Goal: Task Accomplishment & Management: Use online tool/utility

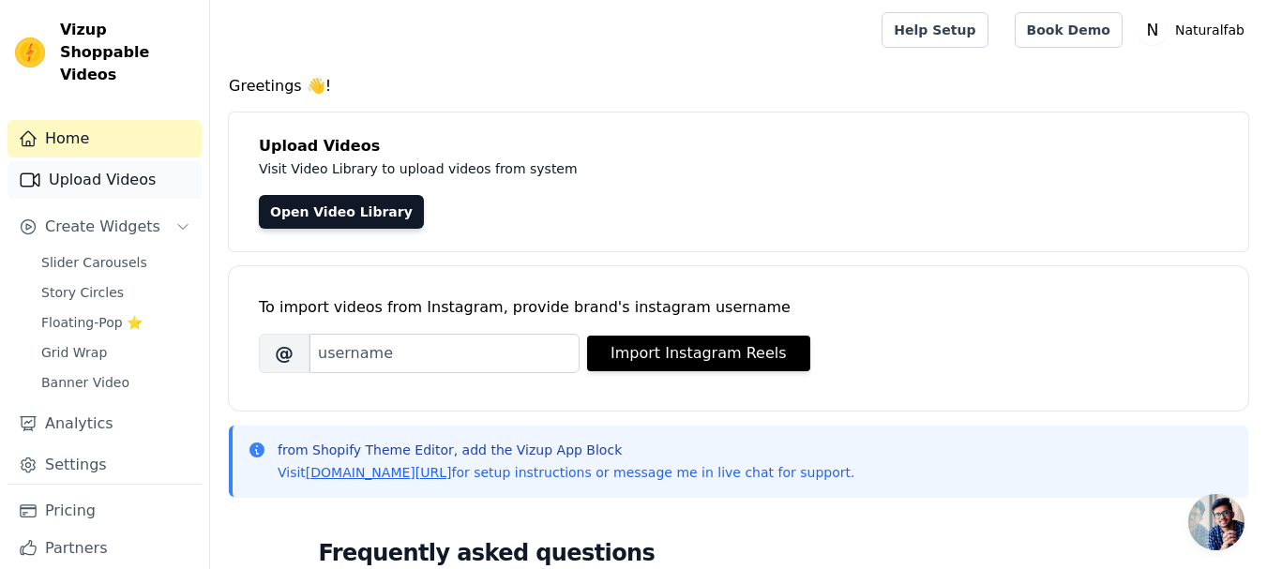
click at [95, 161] on link "Upload Videos" at bounding box center [105, 180] width 194 height 38
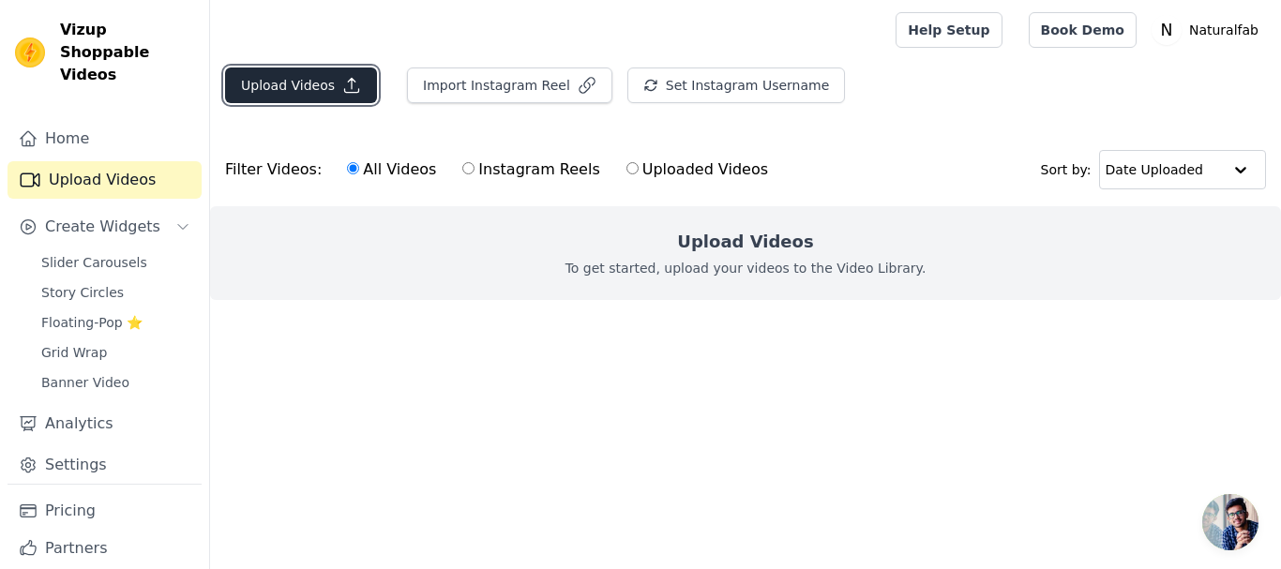
click at [305, 85] on button "Upload Videos" at bounding box center [301, 86] width 152 height 36
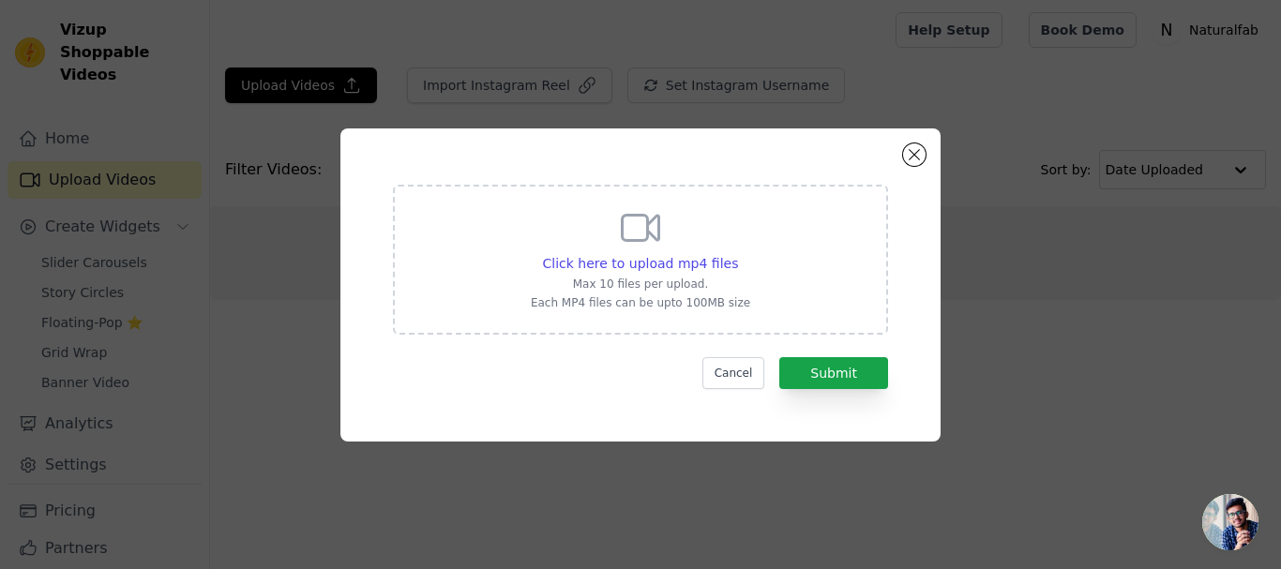
click at [651, 234] on icon at bounding box center [641, 227] width 37 height 25
click at [737, 253] on input "Click here to upload mp4 files Max 10 files per upload. Each MP4 files can be u…" at bounding box center [737, 253] width 1 height 1
type input "C:\fakepath\MVI_8142.MP4"
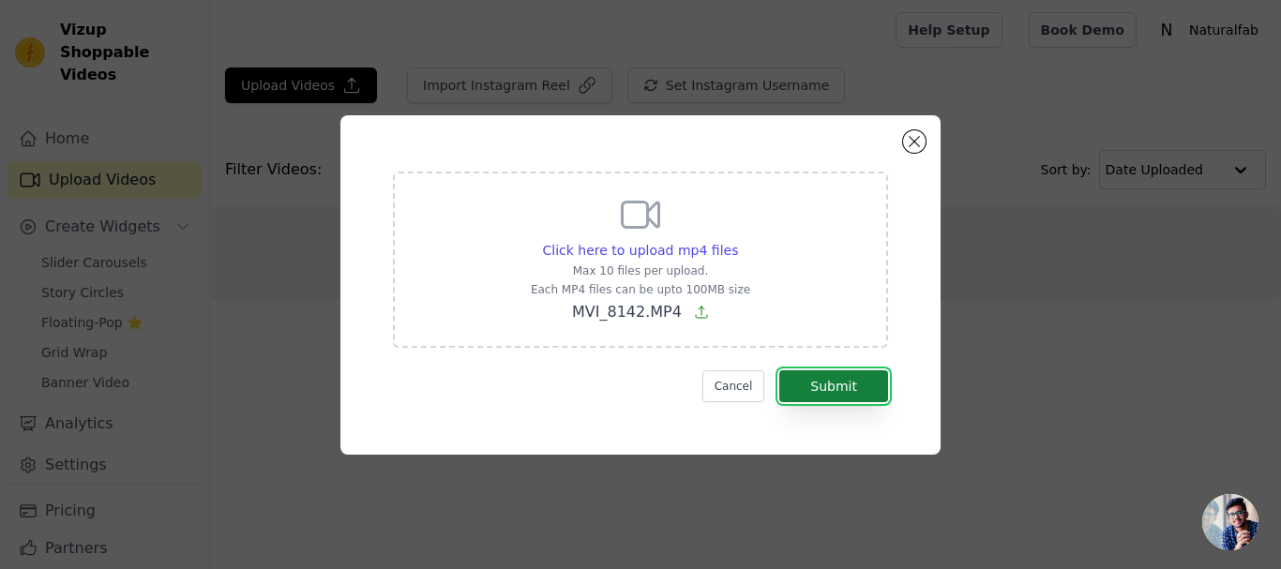
click at [836, 385] on button "Submit" at bounding box center [833, 386] width 109 height 32
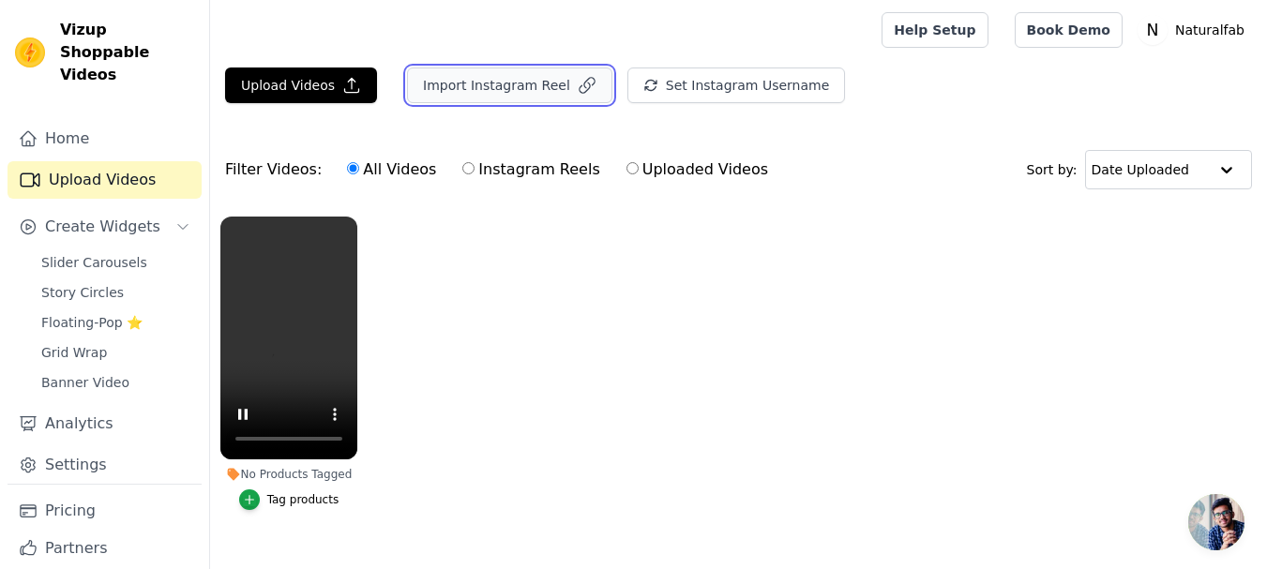
click at [536, 86] on button "Import Instagram Reel" at bounding box center [509, 86] width 205 height 36
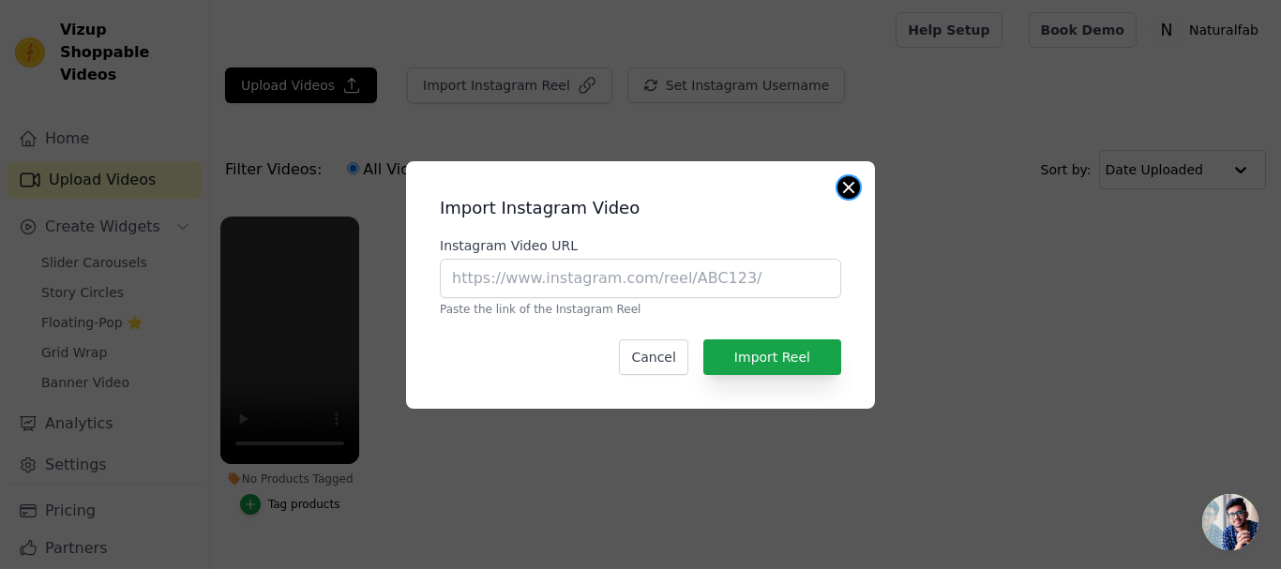
click at [855, 187] on button "Close modal" at bounding box center [848, 187] width 23 height 23
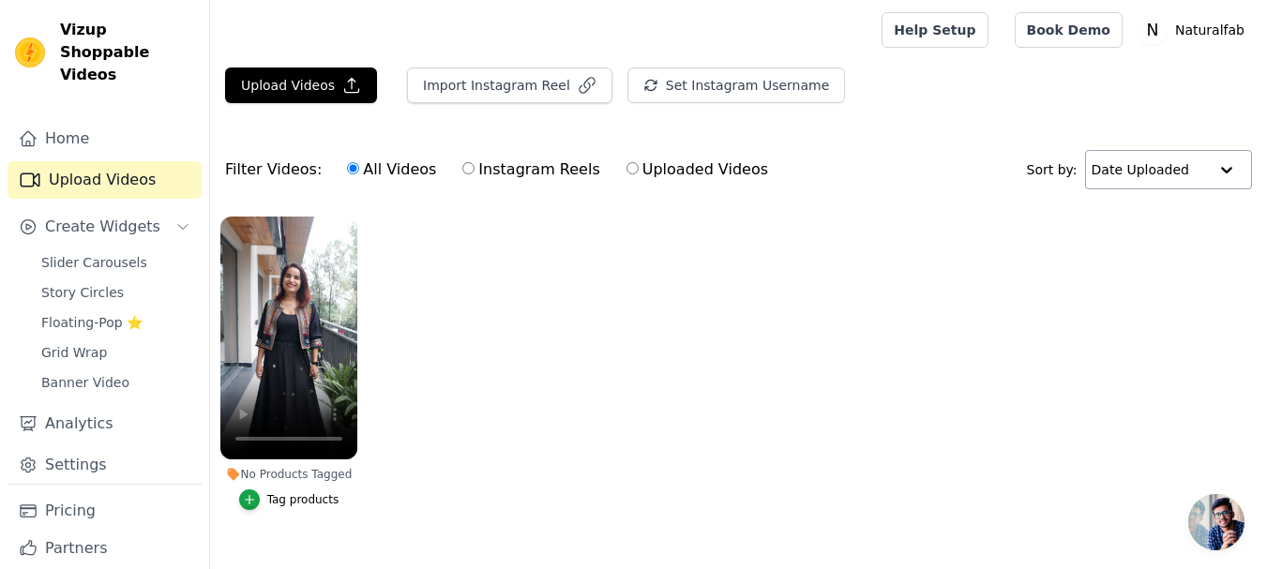
click at [1223, 166] on div at bounding box center [1227, 170] width 38 height 38
click at [89, 253] on span "Slider Carousels" at bounding box center [94, 262] width 106 height 19
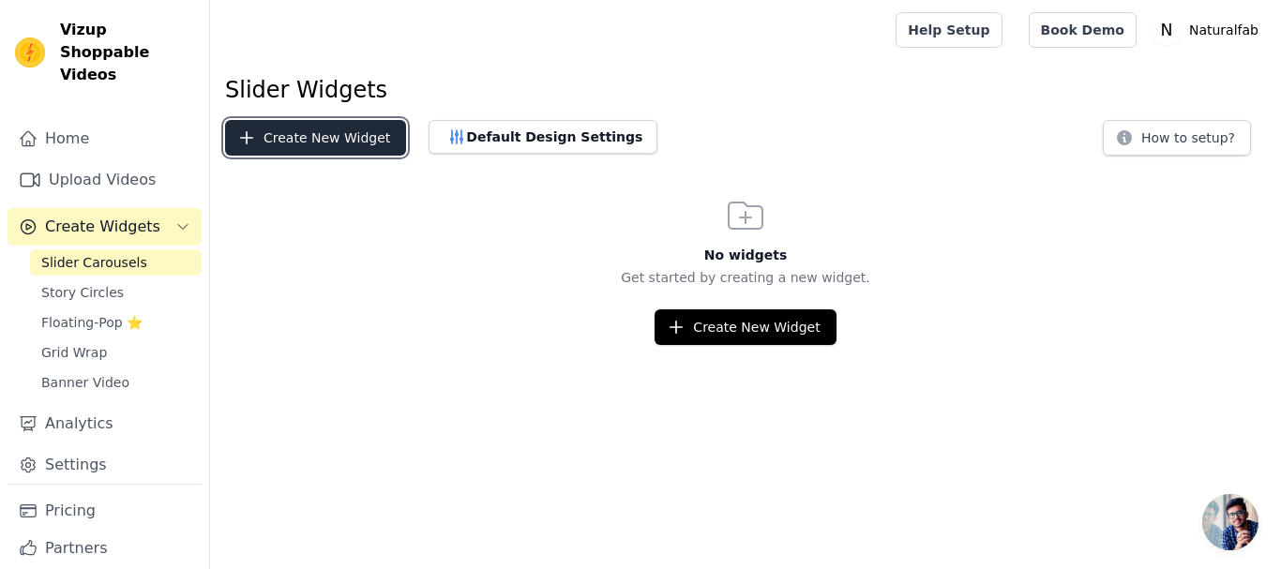
click at [305, 137] on button "Create New Widget" at bounding box center [315, 138] width 181 height 36
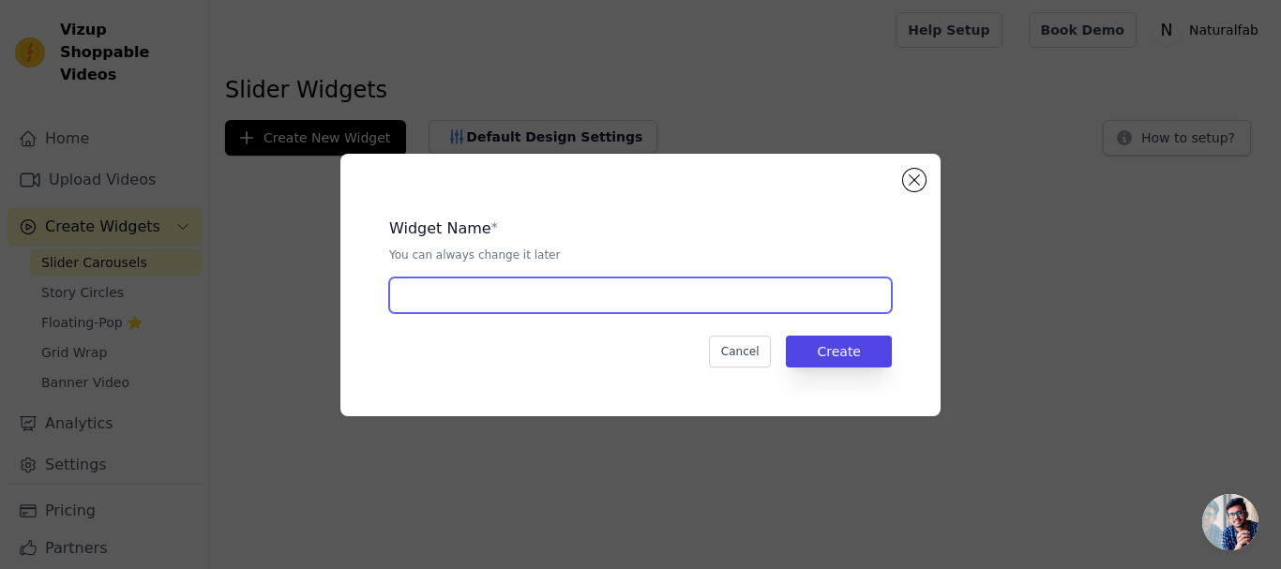
click at [428, 287] on input "text" at bounding box center [640, 296] width 503 height 36
type input "Natural fab"
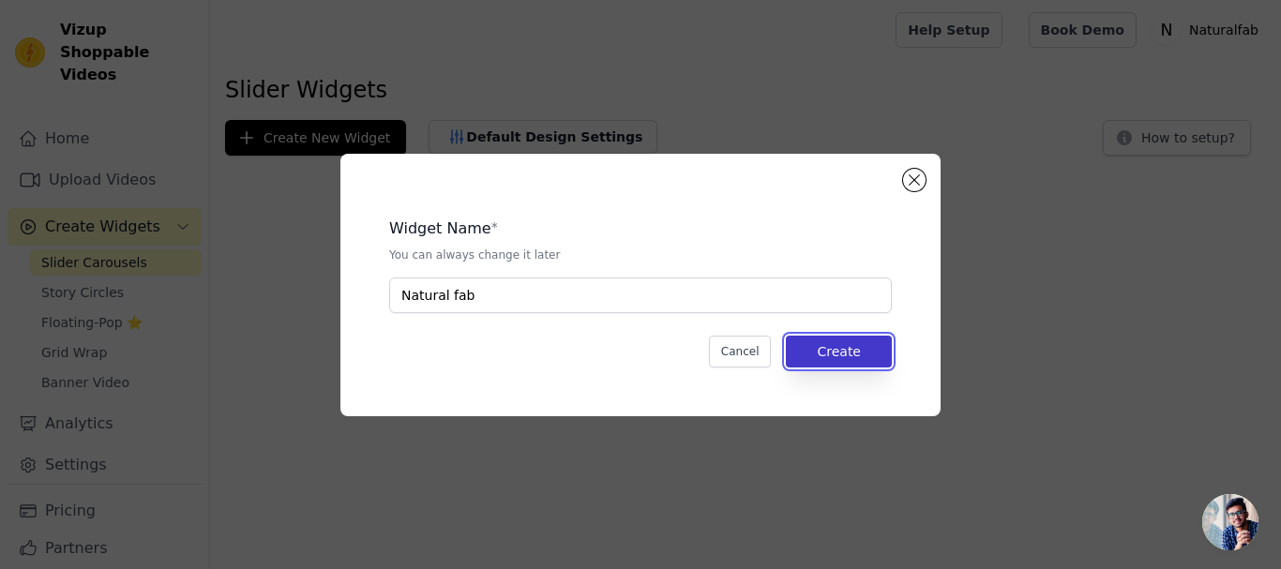
click at [827, 342] on button "Create" at bounding box center [839, 352] width 106 height 32
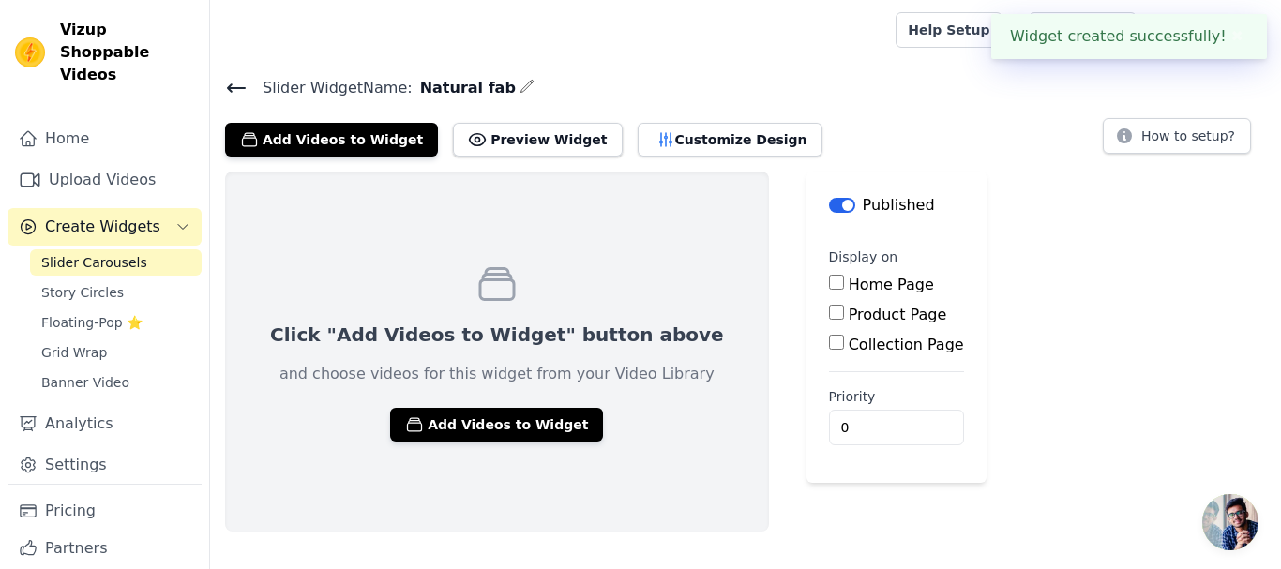
click at [849, 282] on label "Home Page" at bounding box center [891, 285] width 85 height 18
click at [829, 282] on input "Home Page" at bounding box center [836, 282] width 15 height 15
checkbox input "true"
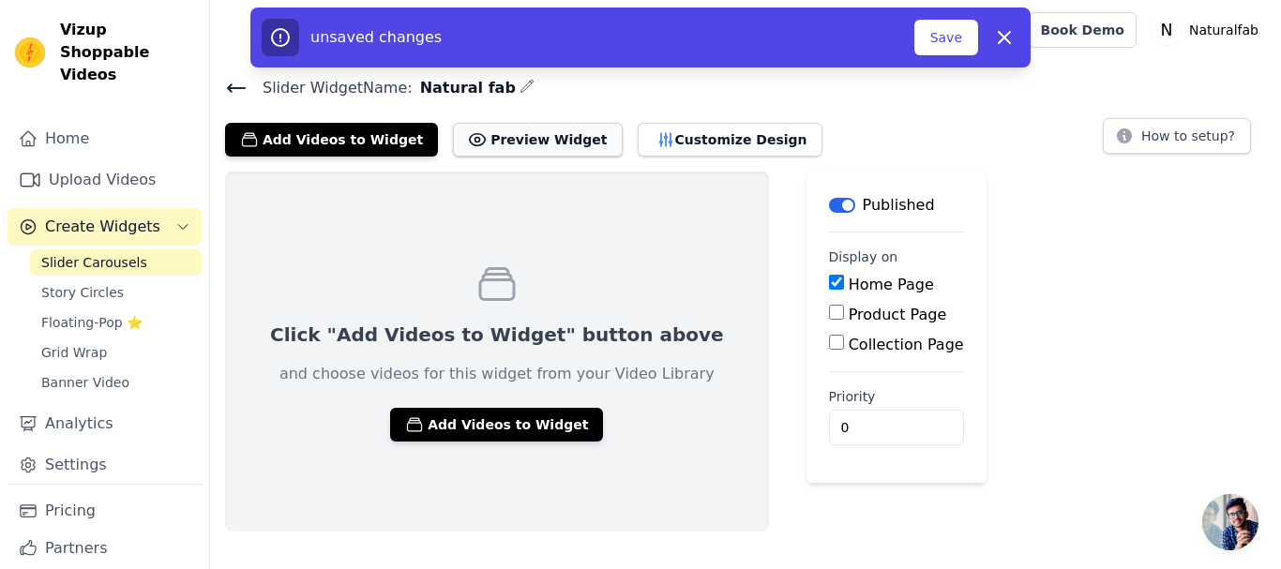
click at [533, 149] on button "Preview Widget" at bounding box center [537, 140] width 169 height 34
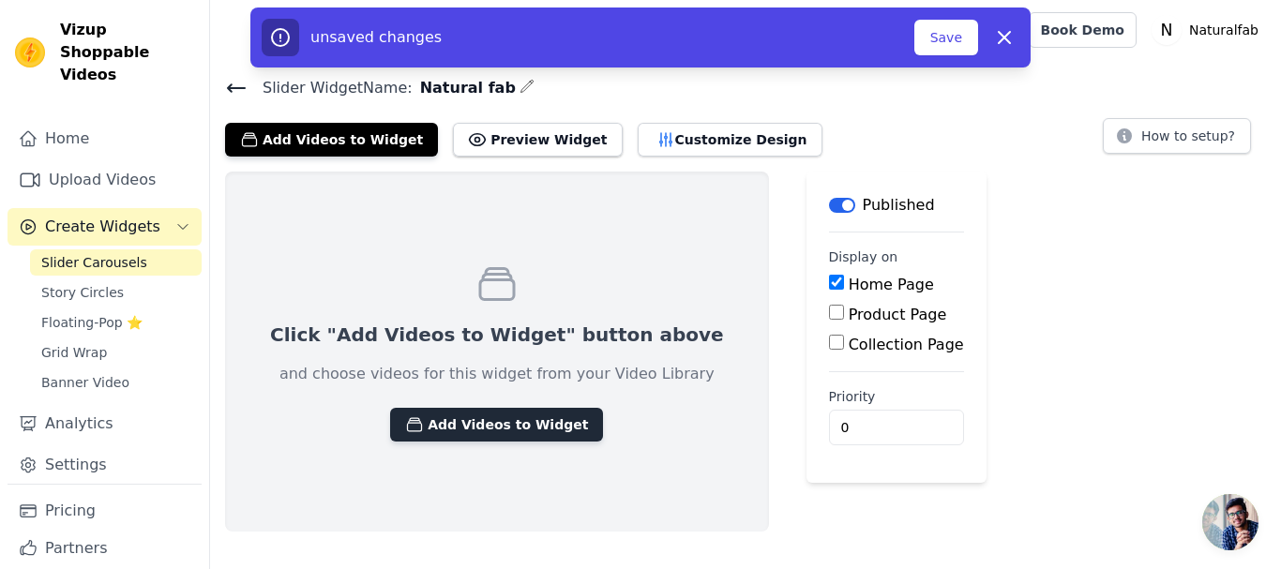
click at [449, 428] on button "Add Videos to Widget" at bounding box center [496, 425] width 213 height 34
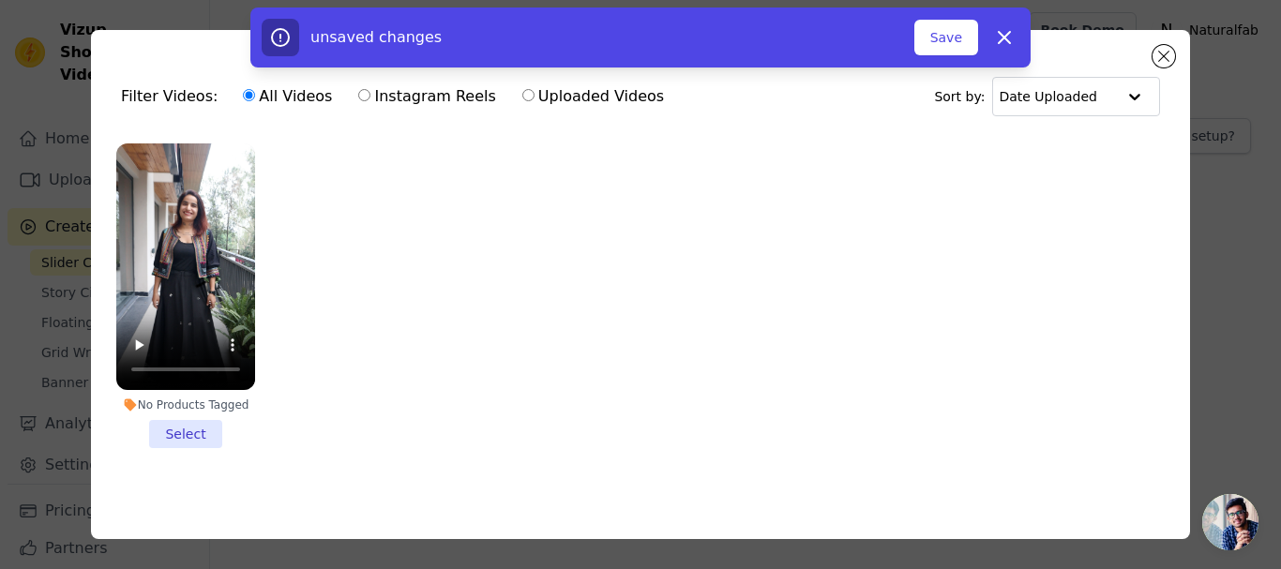
click at [188, 432] on li "No Products Tagged Select" at bounding box center [185, 295] width 139 height 305
click at [0, 0] on input "No Products Tagged Select" at bounding box center [0, 0] width 0 height 0
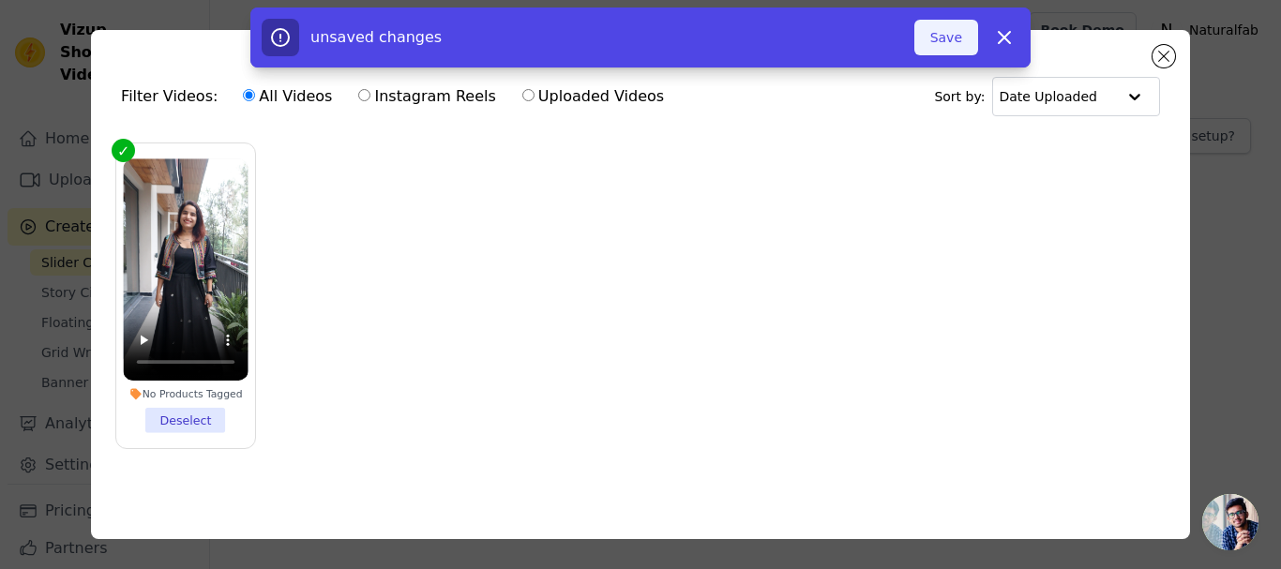
click at [931, 49] on button "Save" at bounding box center [946, 38] width 64 height 36
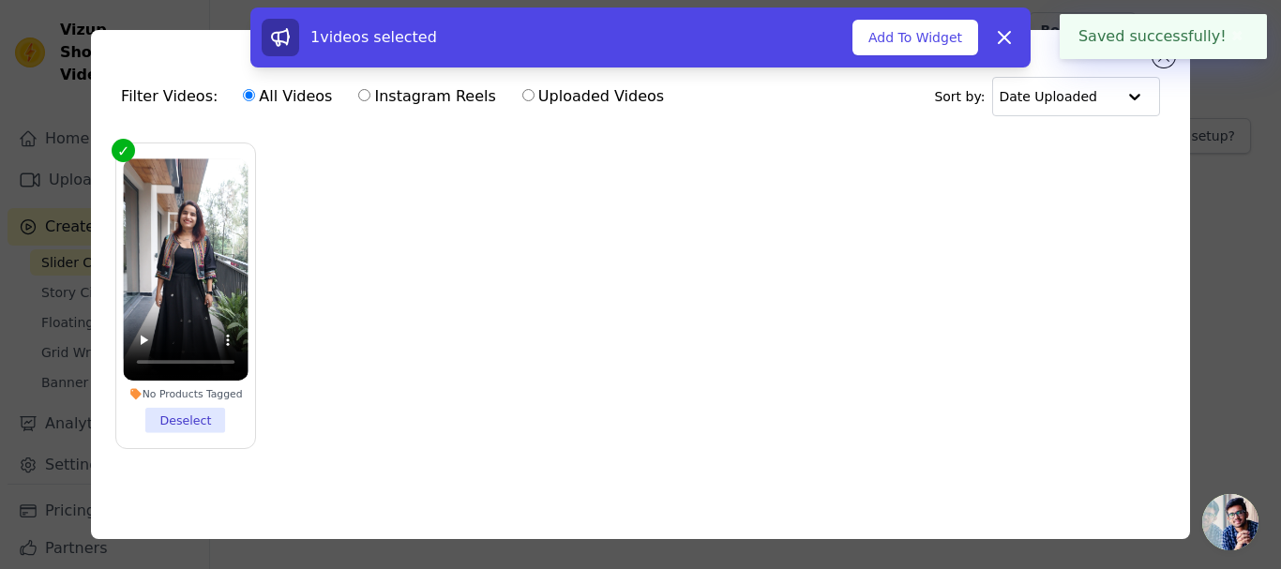
click at [875, 225] on ul "No Products Tagged Deselect" at bounding box center [640, 310] width 1069 height 355
click at [1007, 30] on icon at bounding box center [1004, 37] width 23 height 23
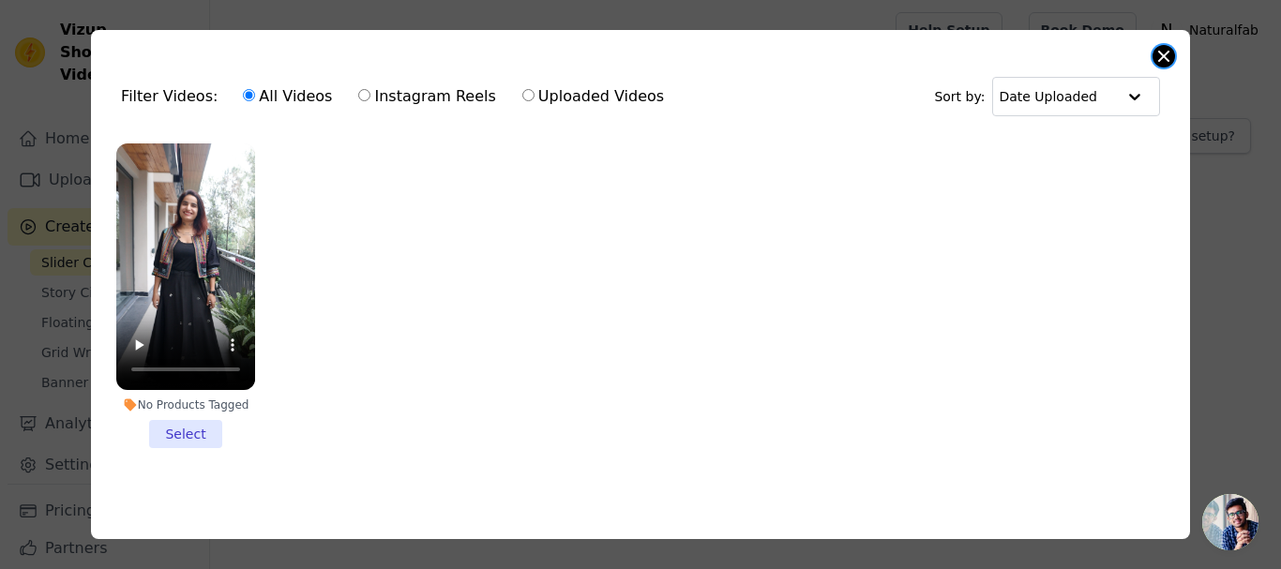
click at [1163, 52] on button "Close modal" at bounding box center [1163, 56] width 23 height 23
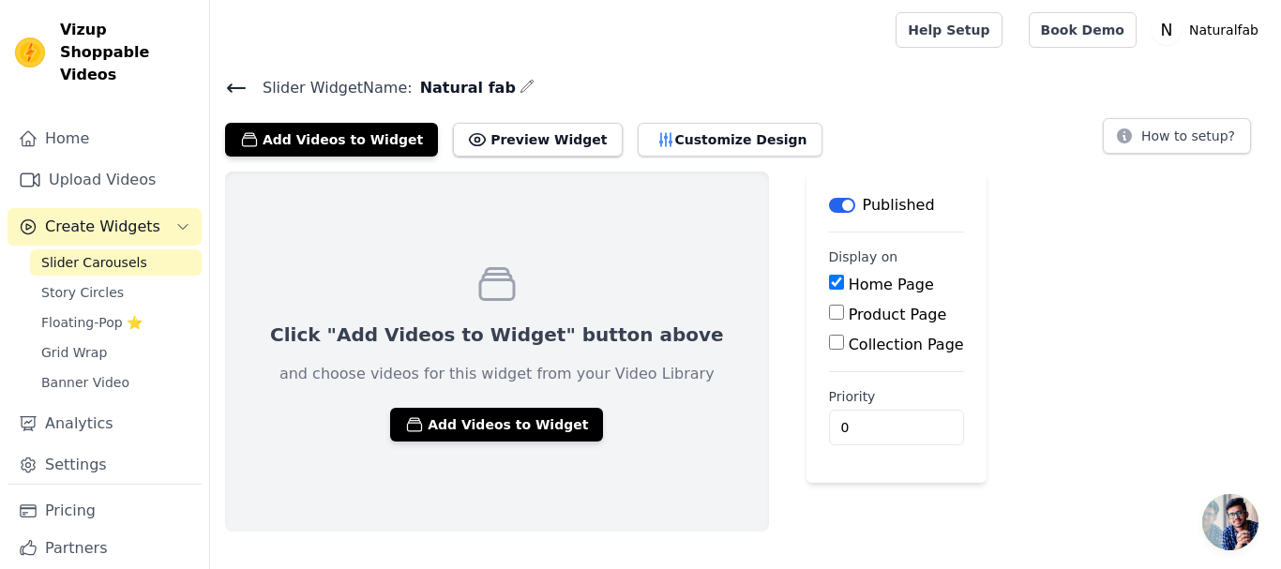
click at [92, 253] on span "Slider Carousels" at bounding box center [94, 262] width 106 height 19
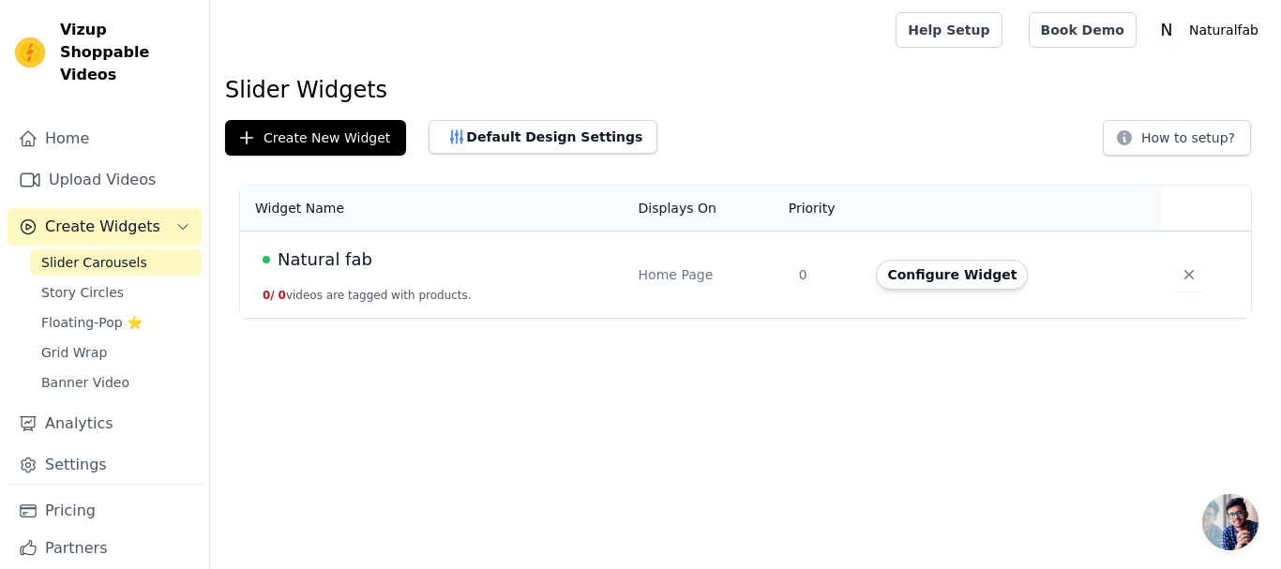
click at [441, 262] on div "Natural fab" at bounding box center [440, 260] width 354 height 26
click at [610, 277] on td "Natural fab 0 / 0 videos are tagged with products." at bounding box center [433, 275] width 387 height 87
click at [307, 260] on span "Natural fab" at bounding box center [325, 260] width 95 height 26
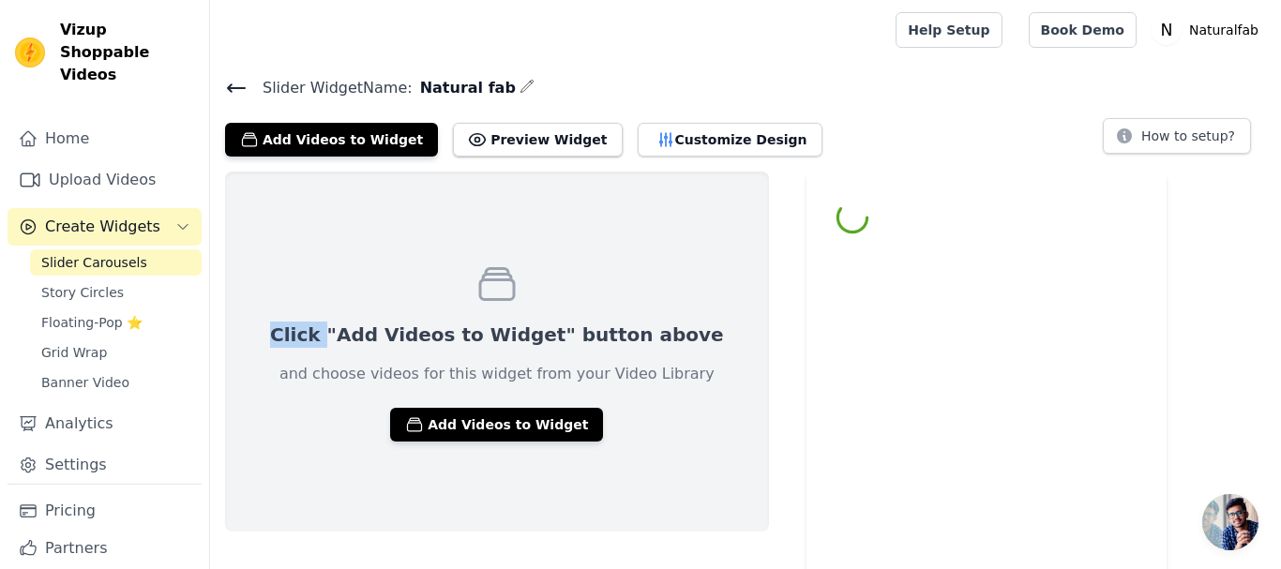
click at [307, 260] on div "Click "Add Videos to Widget" button above and choose videos for this widget fro…" at bounding box center [497, 352] width 544 height 360
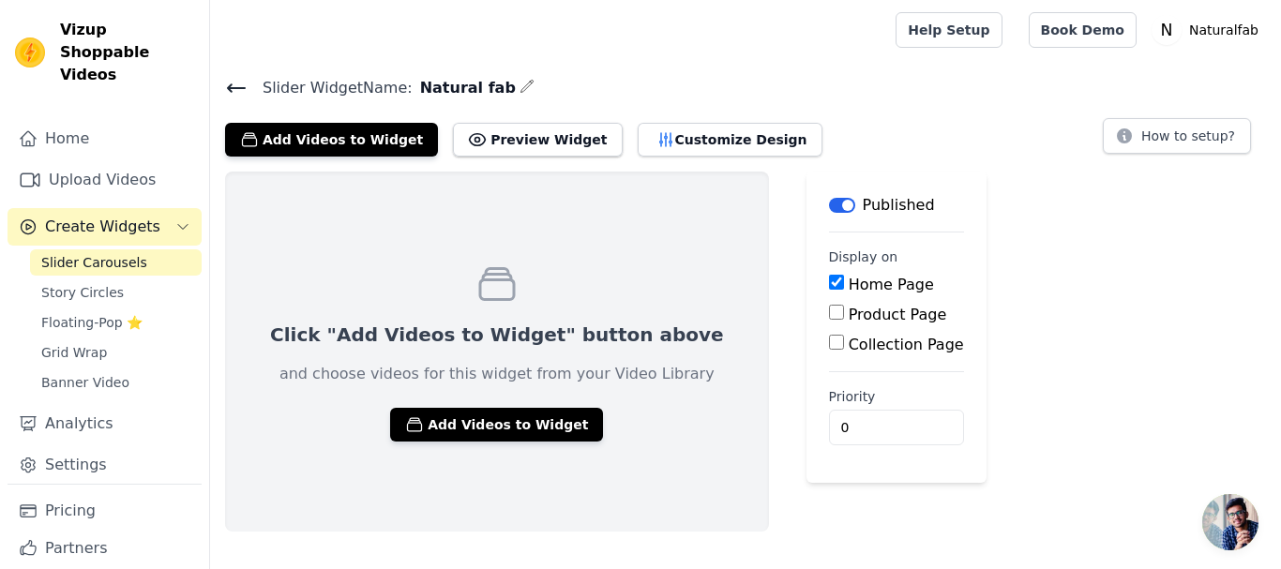
click at [484, 441] on div "Click "Add Videos to Widget" button above and choose videos for this widget fro…" at bounding box center [497, 352] width 544 height 360
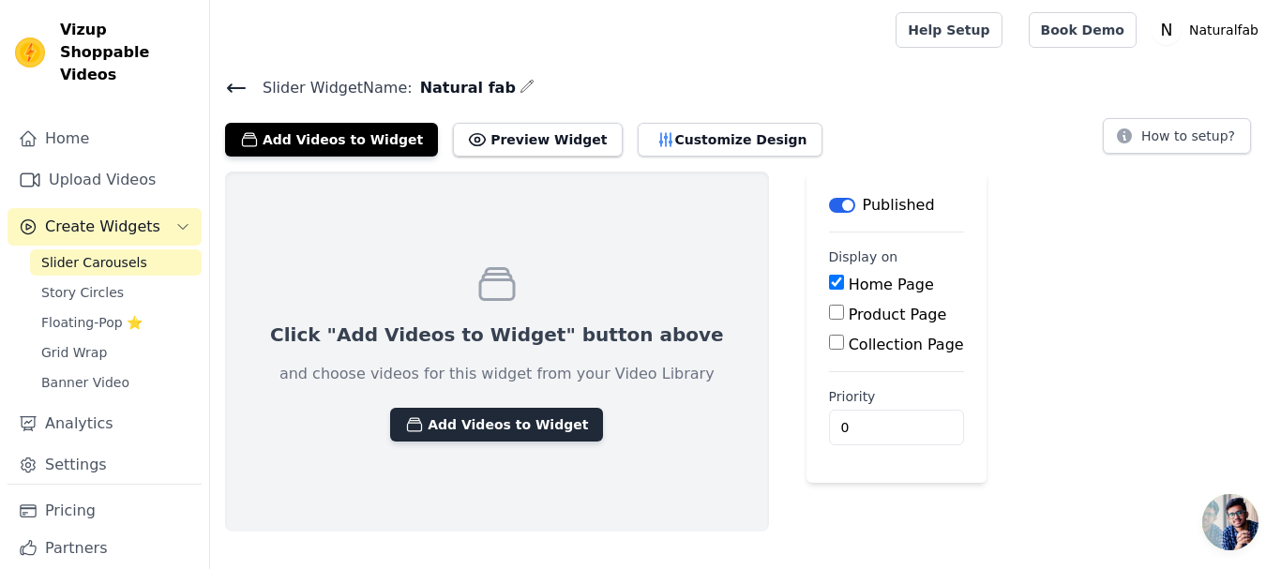
click at [480, 424] on button "Add Videos to Widget" at bounding box center [496, 425] width 213 height 34
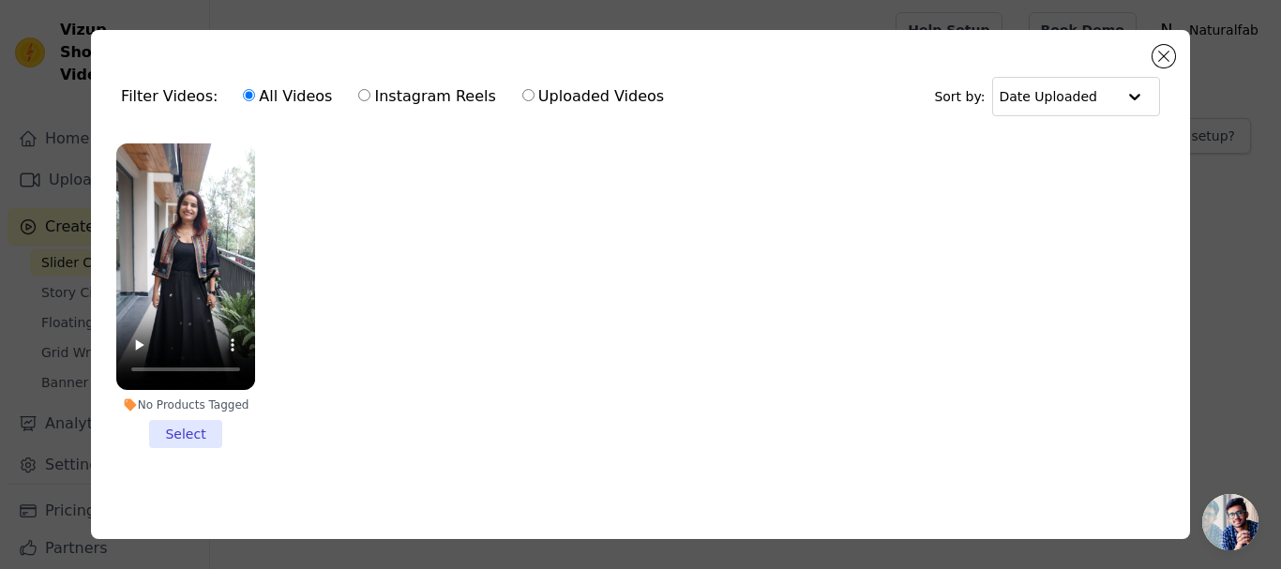
click at [186, 428] on li "No Products Tagged Select" at bounding box center [185, 295] width 139 height 305
click at [0, 0] on input "No Products Tagged Select" at bounding box center [0, 0] width 0 height 0
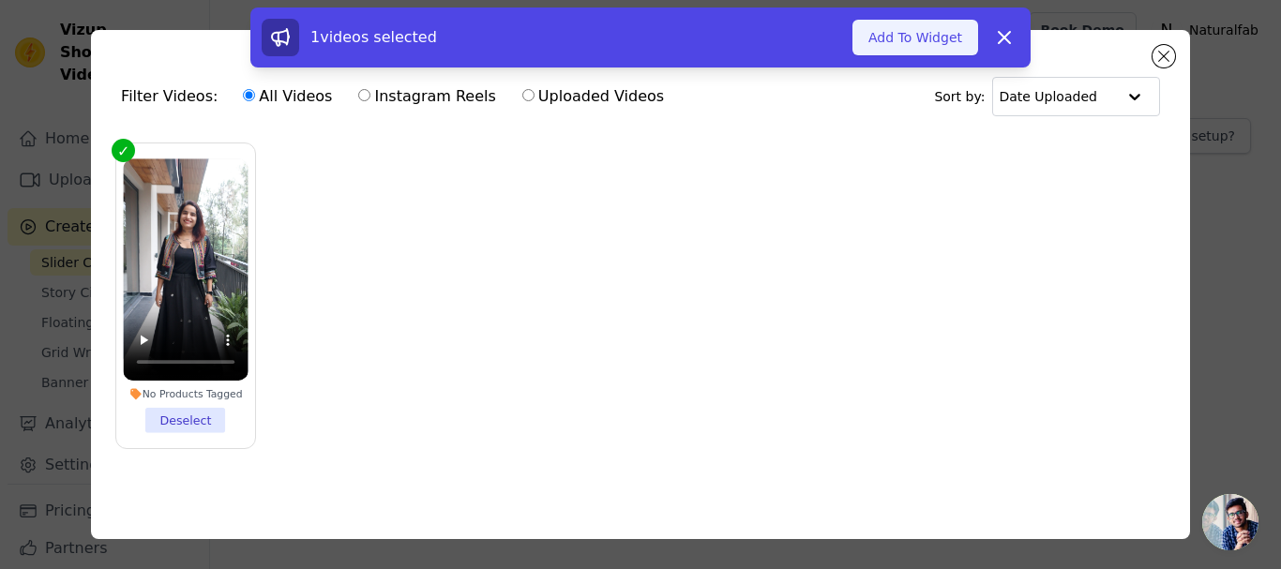
click at [891, 42] on button "Add To Widget" at bounding box center [915, 38] width 126 height 36
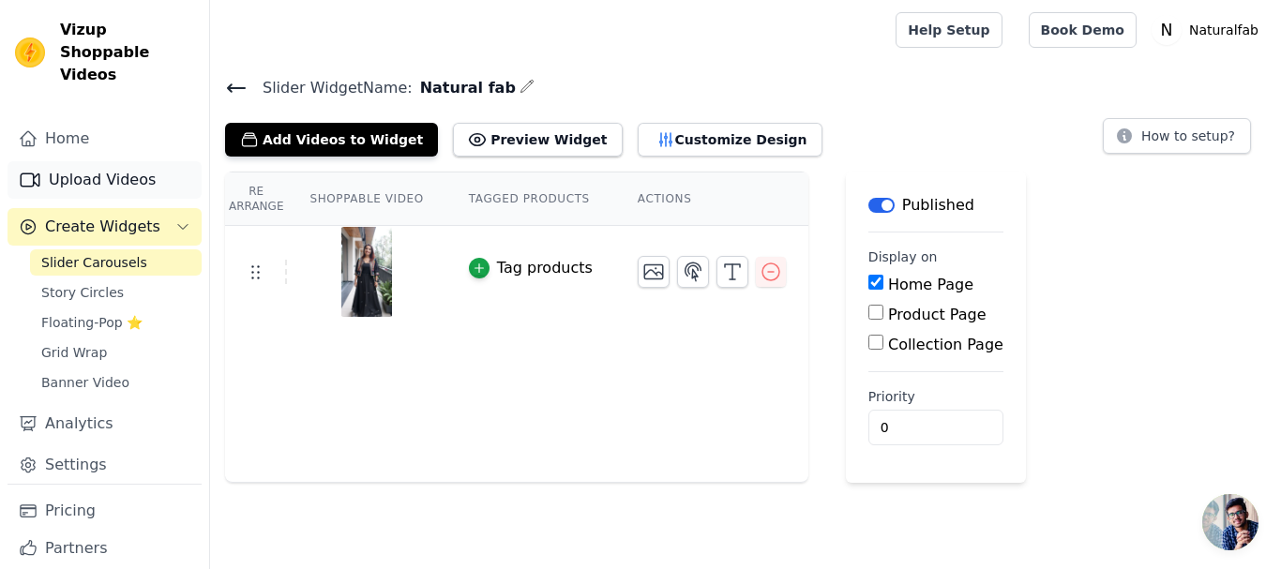
click at [133, 161] on link "Upload Videos" at bounding box center [105, 180] width 194 height 38
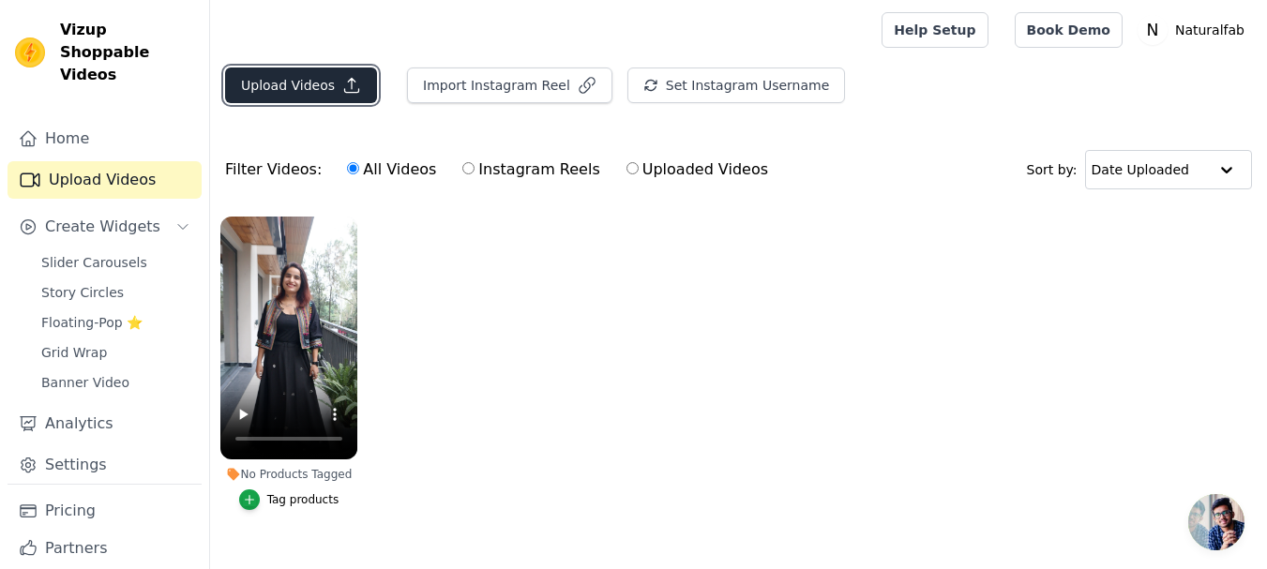
click at [295, 96] on button "Upload Videos" at bounding box center [301, 86] width 152 height 36
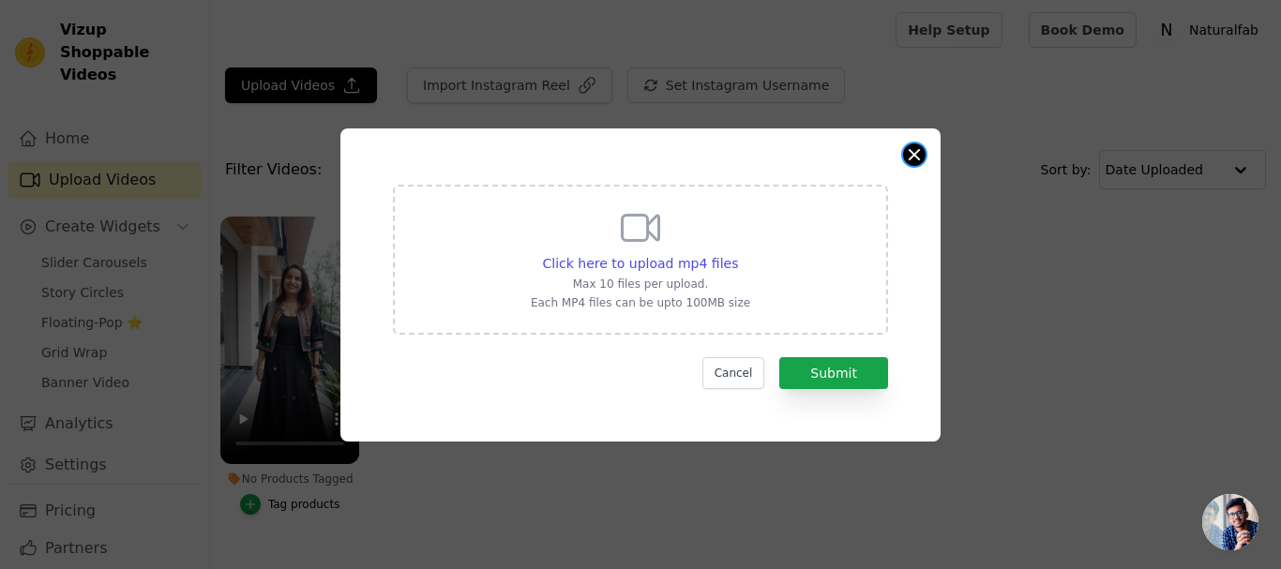
click at [922, 149] on button "Close modal" at bounding box center [914, 154] width 23 height 23
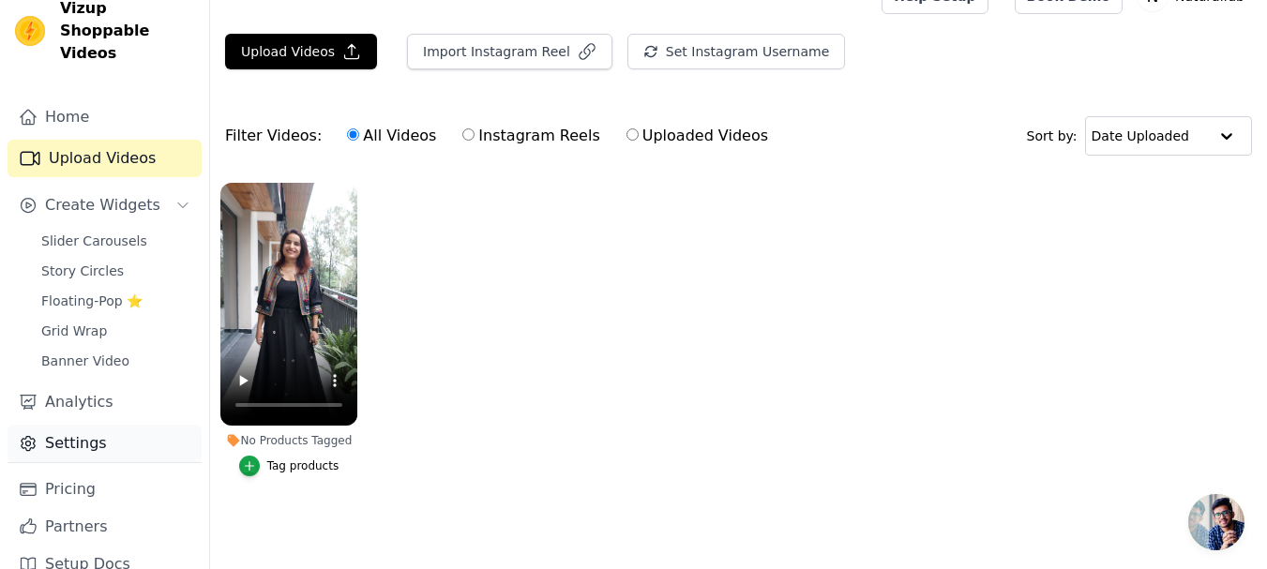
scroll to position [28, 0]
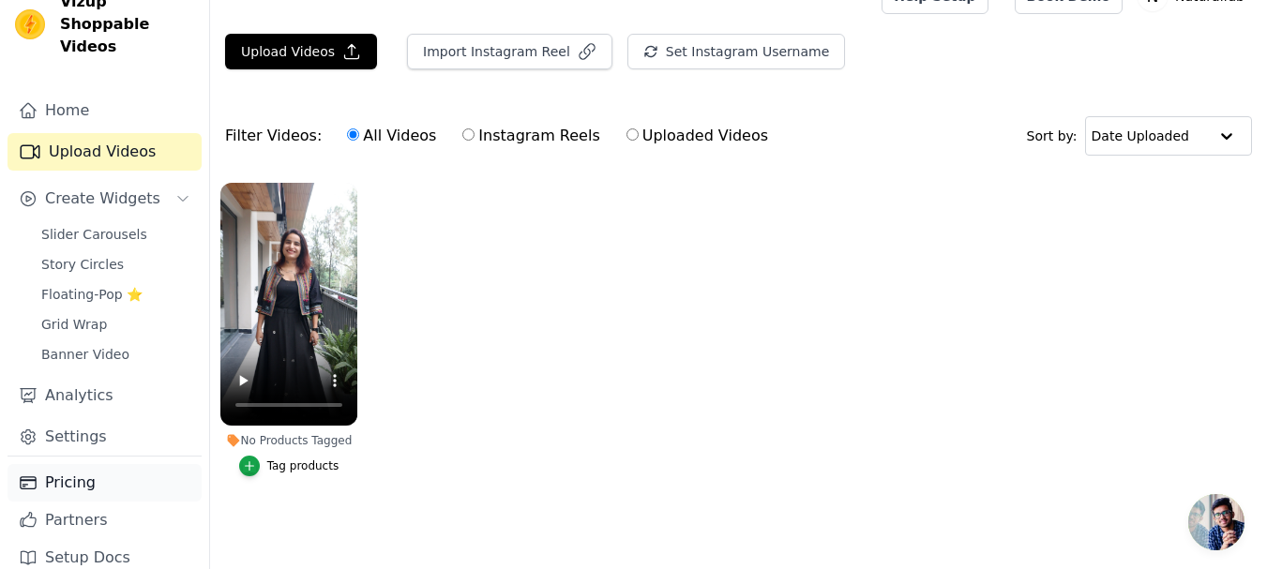
click at [88, 474] on link "Pricing" at bounding box center [105, 483] width 194 height 38
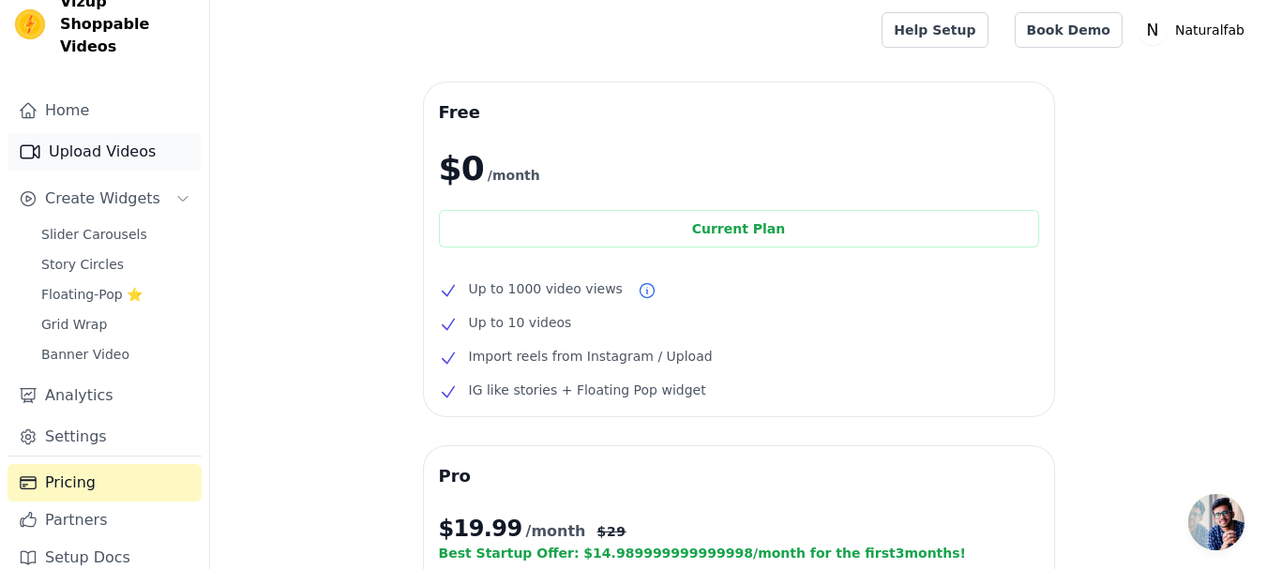
click at [128, 133] on link "Upload Videos" at bounding box center [105, 152] width 194 height 38
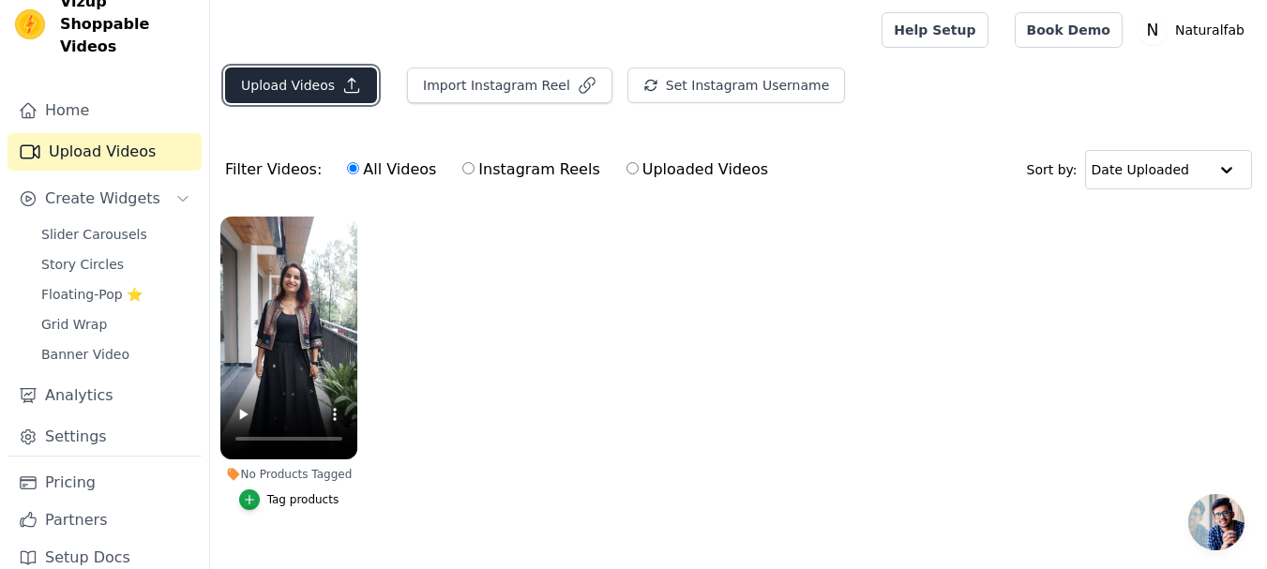
click at [310, 75] on button "Upload Videos" at bounding box center [301, 86] width 152 height 36
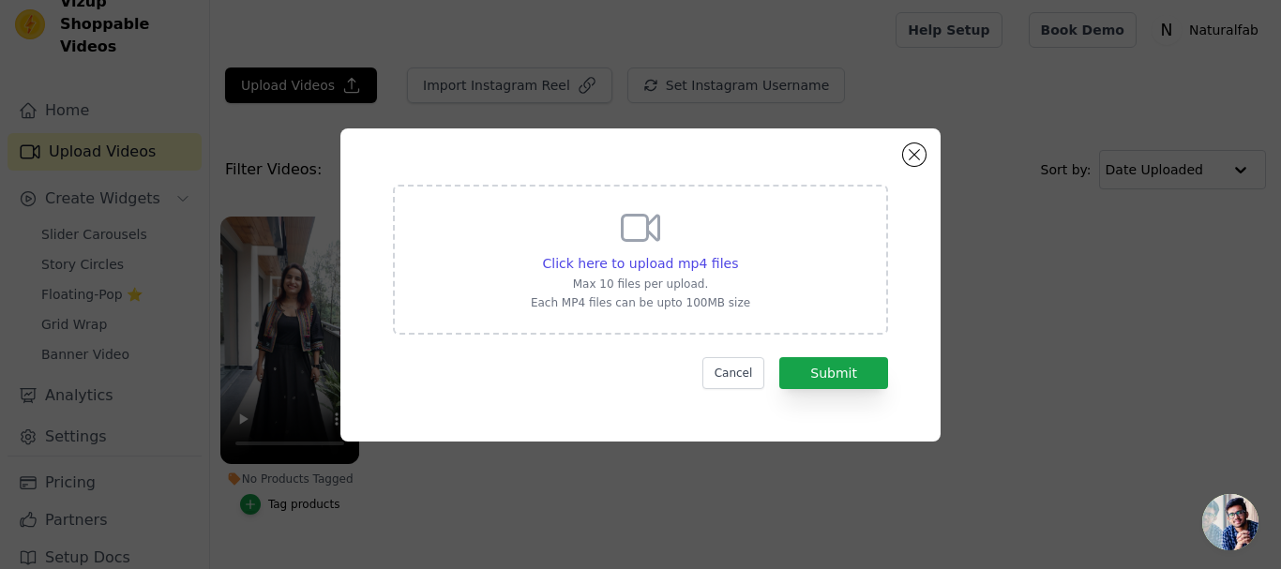
click at [687, 239] on div "Click here to upload mp4 files Max 10 files per upload. Each MP4 files can be u…" at bounding box center [640, 257] width 219 height 105
click at [737, 253] on input "Click here to upload mp4 files Max 10 files per upload. Each MP4 files can be u…" at bounding box center [737, 253] width 1 height 1
type input "C:\fakepath\MVI_8157.MP4"
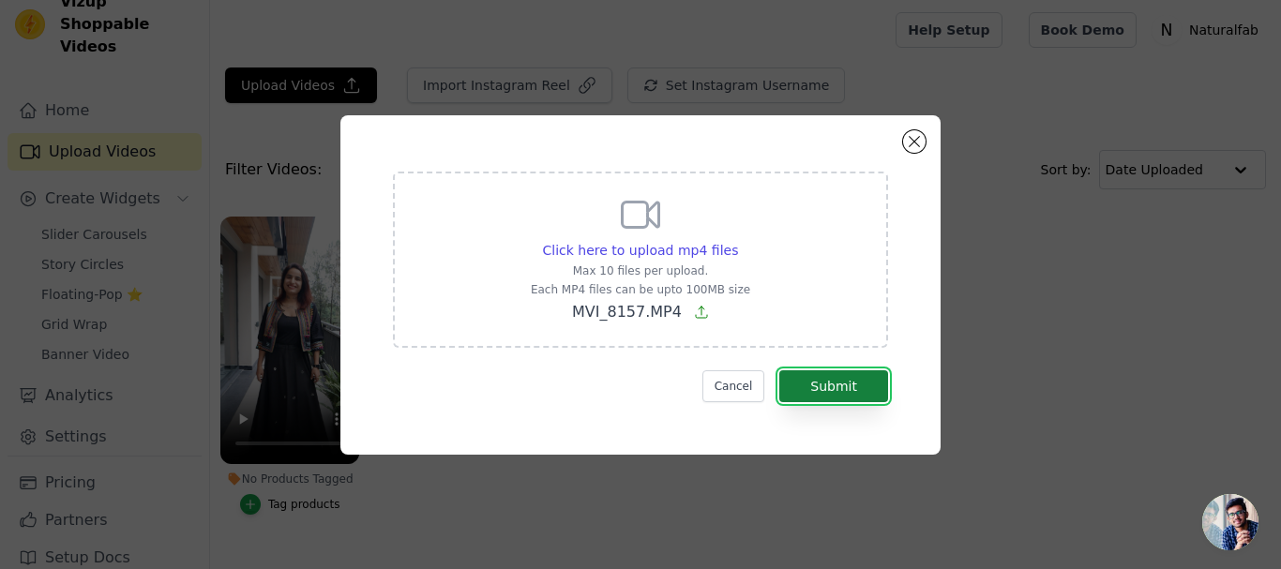
click at [807, 383] on button "Submit" at bounding box center [833, 386] width 109 height 32
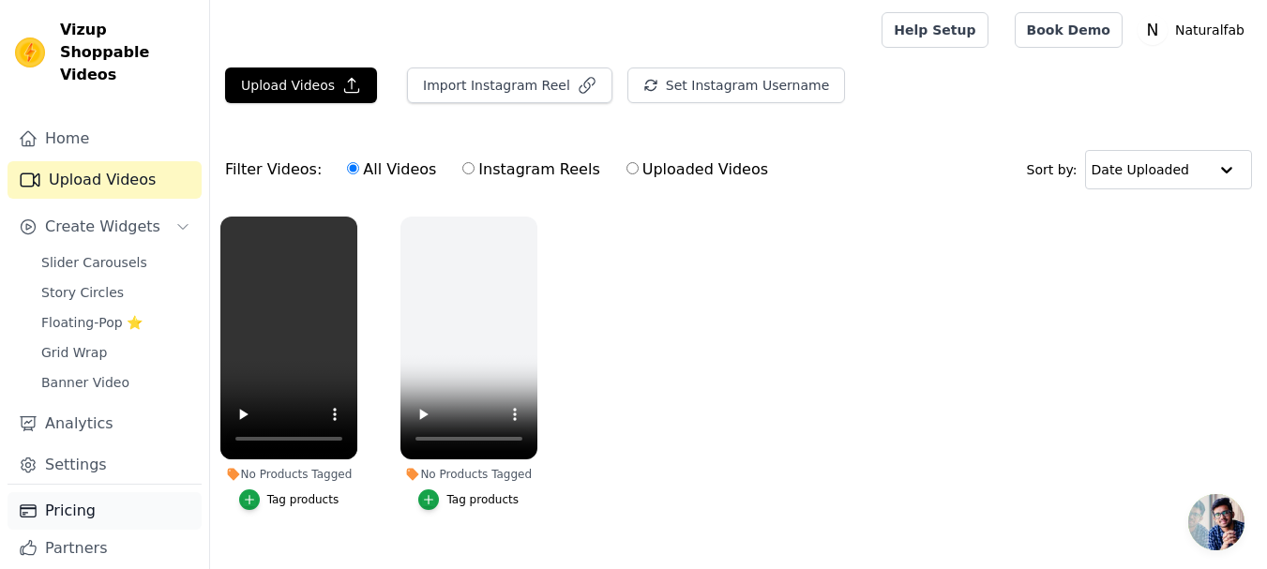
click at [119, 492] on link "Pricing" at bounding box center [105, 511] width 194 height 38
